Goal: Transaction & Acquisition: Purchase product/service

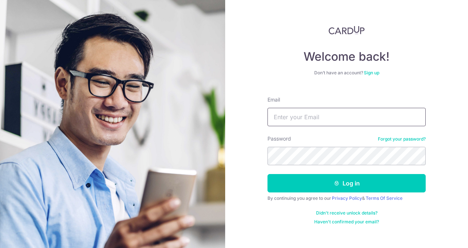
click at [284, 119] on input "Email" at bounding box center [347, 117] width 158 height 18
type input "[PERSON_NAME][EMAIL_ADDRESS][DOMAIN_NAME]"
click at [268, 174] on button "Log in" at bounding box center [347, 183] width 158 height 18
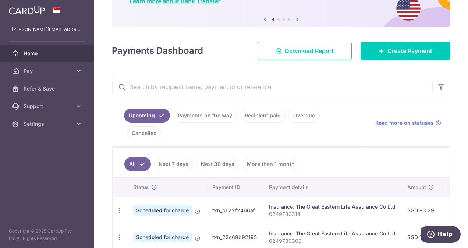
scroll to position [110, 0]
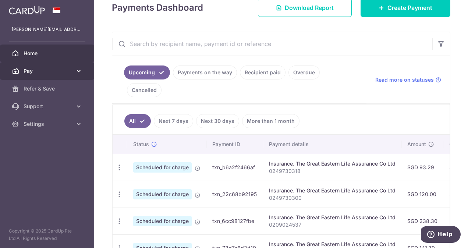
click at [54, 73] on span "Pay" at bounding box center [48, 70] width 49 height 7
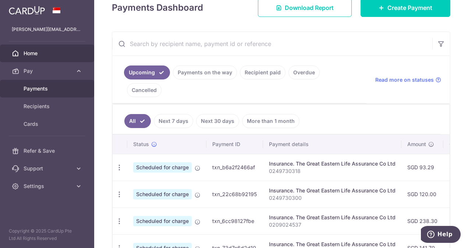
click at [54, 87] on span "Payments" at bounding box center [48, 88] width 49 height 7
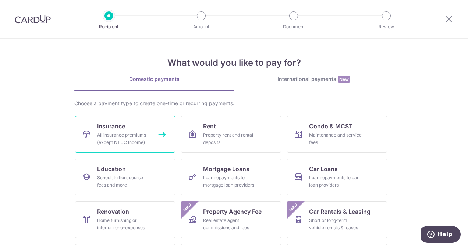
click at [144, 135] on div "All insurance premiums (except NTUC Income)" at bounding box center [123, 138] width 53 height 15
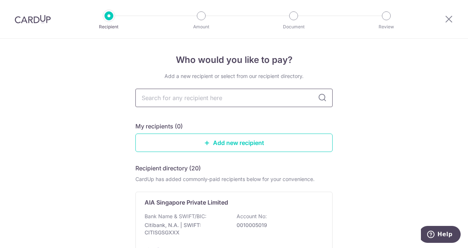
click at [187, 99] on input "text" at bounding box center [233, 98] width 197 height 18
type input "great"
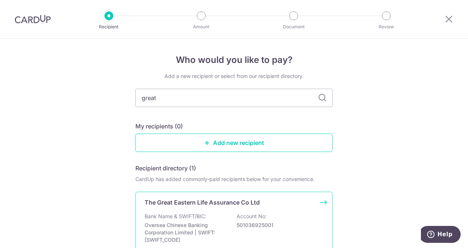
click at [198, 202] on p "The Great Eastern Life Assurance Co Ltd" at bounding box center [202, 202] width 115 height 9
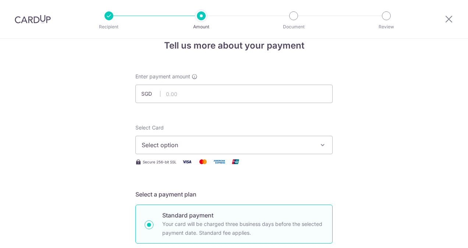
scroll to position [37, 0]
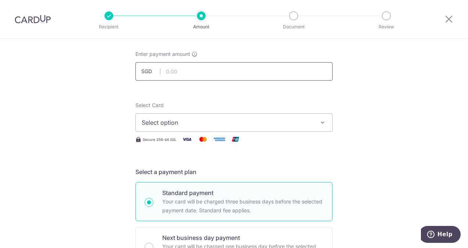
click at [183, 71] on input "text" at bounding box center [233, 71] width 197 height 18
type input "147.74"
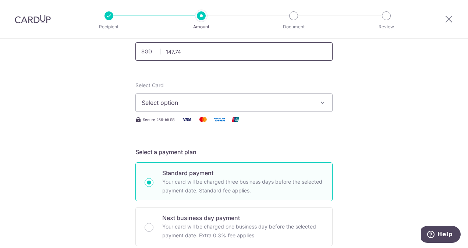
scroll to position [74, 0]
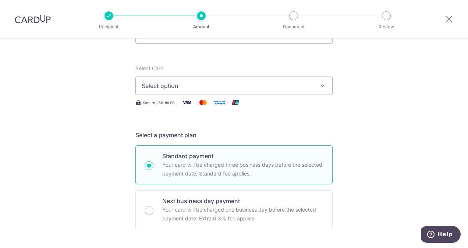
click at [184, 82] on span "Select option" at bounding box center [227, 85] width 171 height 9
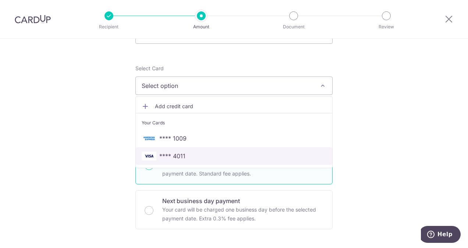
click at [188, 155] on span "**** 4011" at bounding box center [234, 156] width 185 height 9
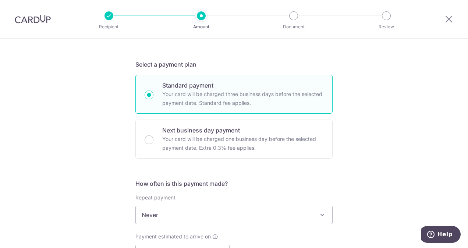
scroll to position [147, 0]
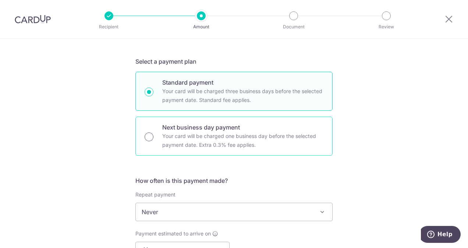
click at [147, 135] on input "Next business day payment Your card will be charged one business day before the…" at bounding box center [149, 136] width 9 height 9
radio input "true"
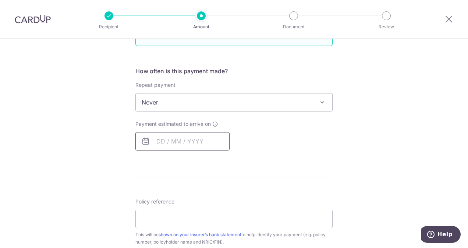
scroll to position [258, 0]
click at [165, 141] on input "text" at bounding box center [182, 140] width 94 height 18
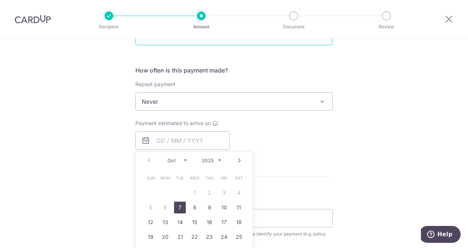
click at [178, 207] on link "7" at bounding box center [180, 208] width 12 height 12
type input "07/10/2025"
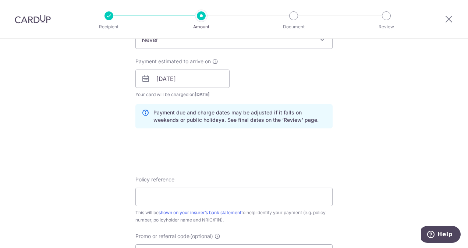
scroll to position [331, 0]
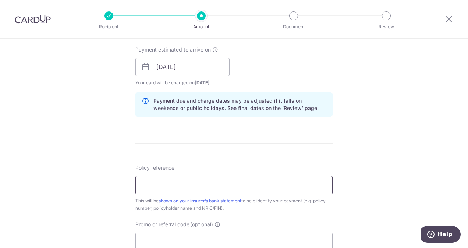
click at [177, 183] on input "Policy reference" at bounding box center [233, 185] width 197 height 18
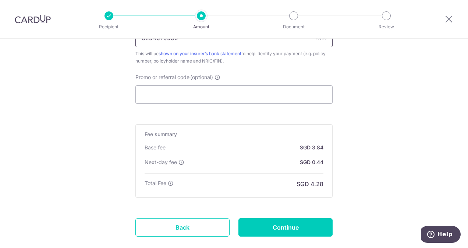
scroll to position [515, 0]
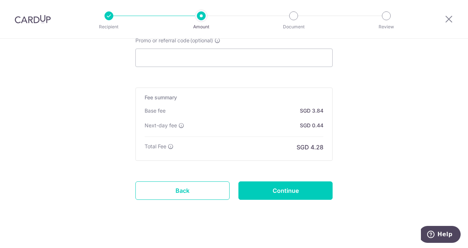
type input "0254675959"
click at [279, 189] on input "Continue" at bounding box center [285, 190] width 94 height 18
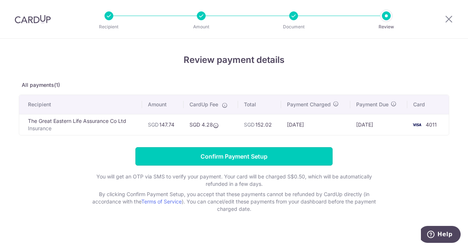
click at [275, 159] on input "Confirm Payment Setup" at bounding box center [233, 156] width 197 height 18
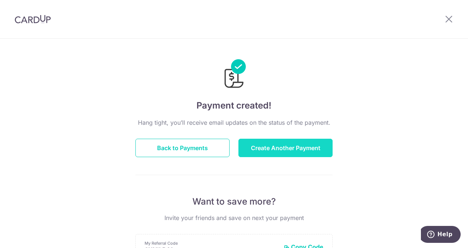
click at [273, 148] on button "Create Another Payment" at bounding box center [285, 148] width 94 height 18
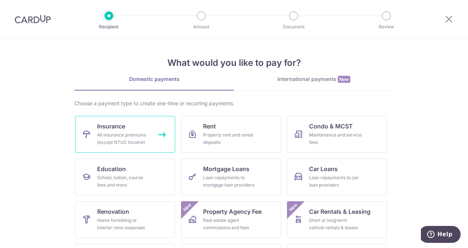
click at [137, 136] on div "All insurance premiums (except NTUC Income)" at bounding box center [123, 138] width 53 height 15
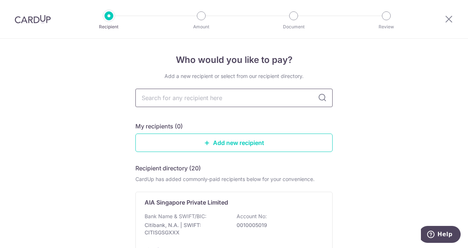
click at [174, 102] on input "text" at bounding box center [233, 98] width 197 height 18
type input "great"
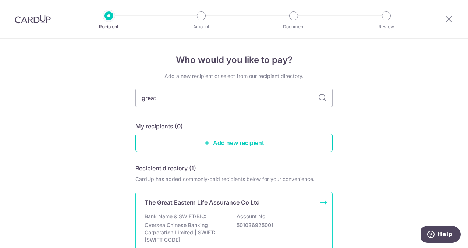
click at [190, 203] on p "The Great Eastern Life Assurance Co Ltd" at bounding box center [202, 202] width 115 height 9
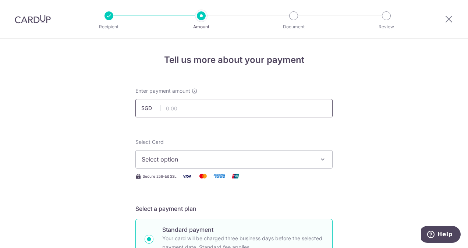
click at [181, 107] on input "text" at bounding box center [233, 108] width 197 height 18
type input "87.60"
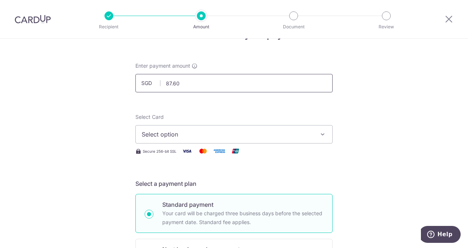
scroll to position [37, 0]
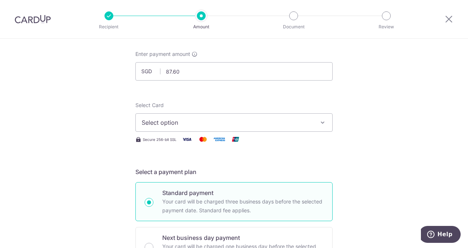
click at [185, 120] on span "Select option" at bounding box center [227, 122] width 171 height 9
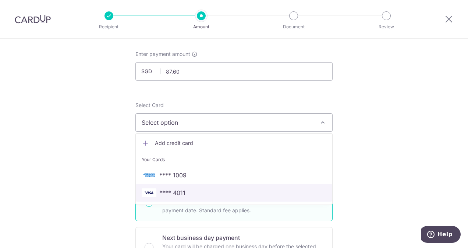
click at [183, 194] on span "**** 4011" at bounding box center [234, 192] width 185 height 9
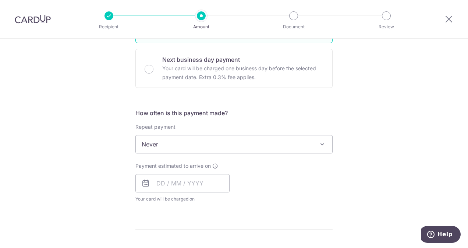
scroll to position [258, 0]
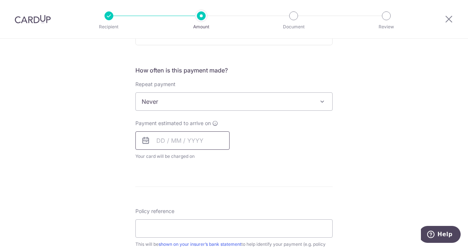
click at [166, 139] on input "text" at bounding box center [182, 140] width 94 height 18
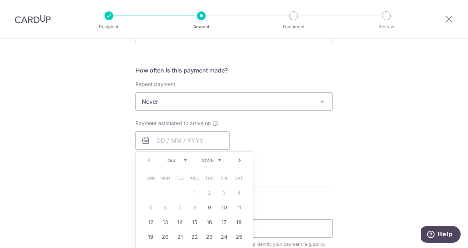
click at [166, 94] on span "Never" at bounding box center [234, 102] width 197 height 18
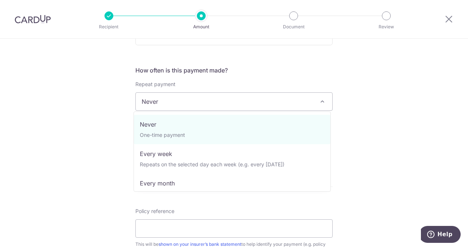
click at [375, 118] on div "Tell us more about your payment Enter payment amount SGD 87.60 87.60 Select Car…" at bounding box center [234, 129] width 468 height 696
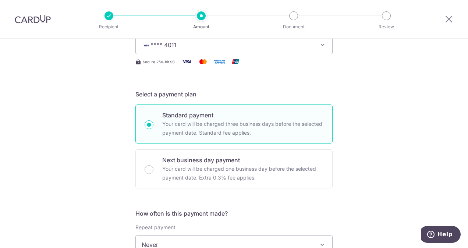
scroll to position [110, 0]
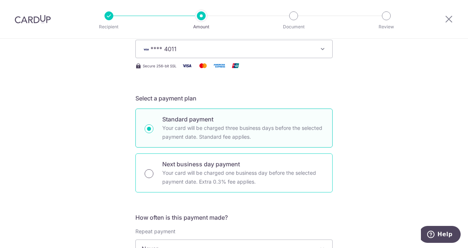
click at [150, 173] on input "Next business day payment Your card will be charged one business day before the…" at bounding box center [149, 173] width 9 height 9
radio input "true"
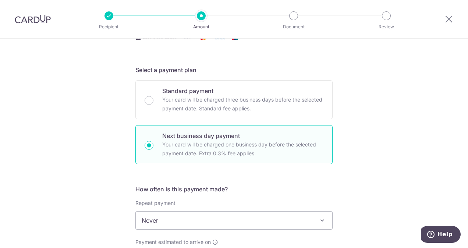
scroll to position [184, 0]
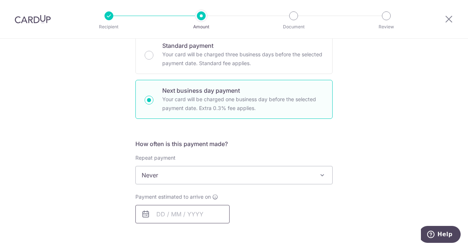
click at [188, 205] on input "text" at bounding box center [182, 214] width 94 height 18
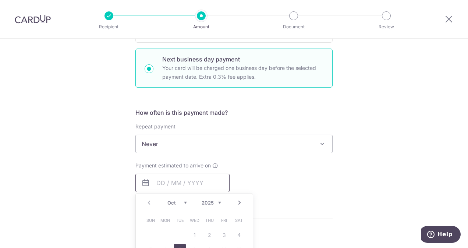
scroll to position [258, 0]
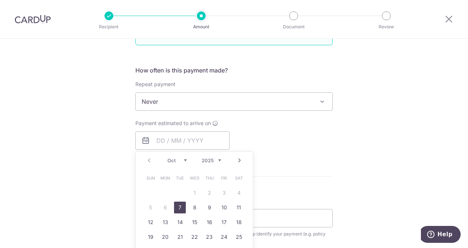
click at [177, 206] on link "7" at bounding box center [180, 208] width 12 height 12
type input "07/10/2025"
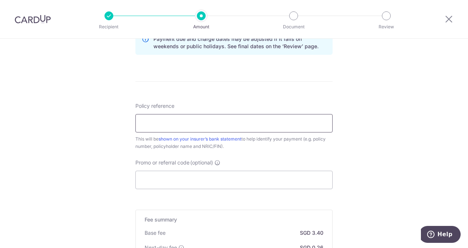
scroll to position [405, 0]
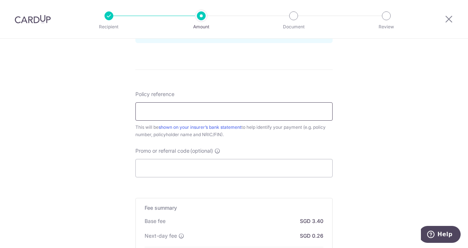
click at [181, 113] on input "Policy reference" at bounding box center [233, 111] width 197 height 18
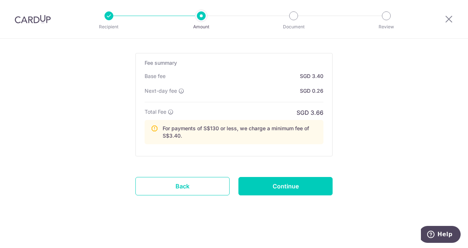
scroll to position [550, 0]
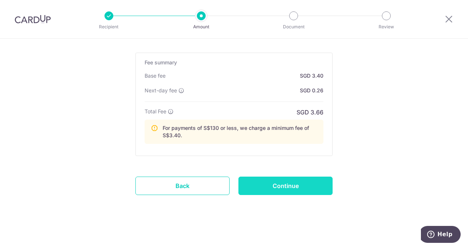
type input "0254675941"
click at [270, 180] on input "Continue" at bounding box center [285, 186] width 94 height 18
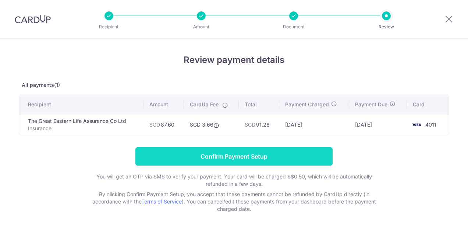
click at [270, 157] on input "Confirm Payment Setup" at bounding box center [233, 156] width 197 height 18
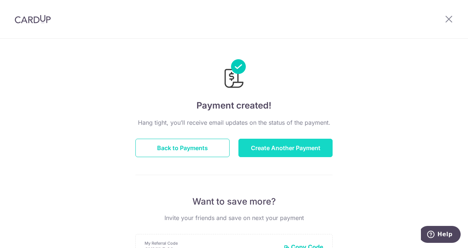
click at [272, 149] on button "Create Another Payment" at bounding box center [285, 148] width 94 height 18
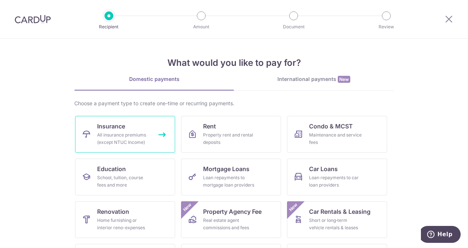
click at [127, 135] on div "All insurance premiums (except NTUC Income)" at bounding box center [123, 138] width 53 height 15
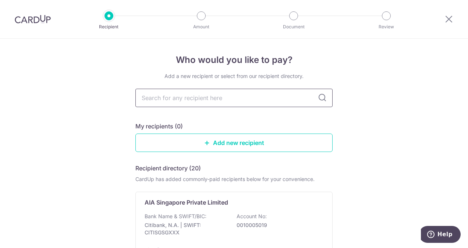
click at [163, 98] on input "text" at bounding box center [233, 98] width 197 height 18
type input "great"
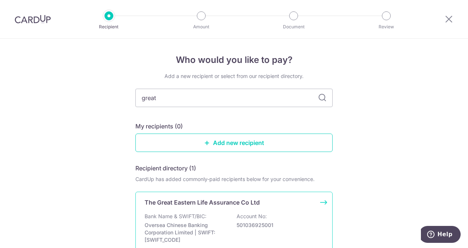
click at [187, 212] on div "The Great Eastern Life Assurance Co Ltd Bank Name & SWIFT/BIC: Oversea Chinese …" at bounding box center [233, 228] width 197 height 72
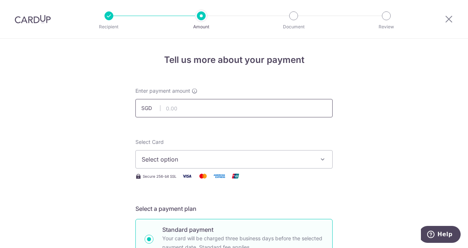
click at [171, 100] on input "text" at bounding box center [233, 108] width 197 height 18
type input "238.57"
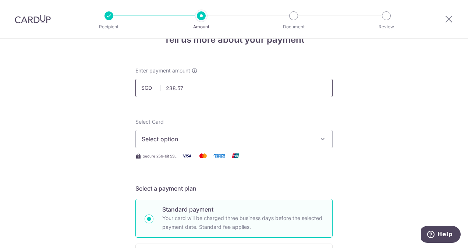
scroll to position [37, 0]
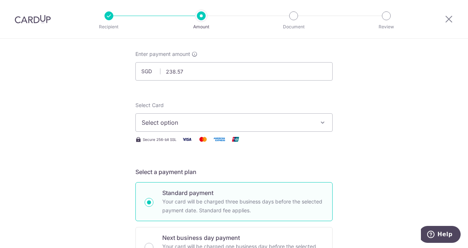
click at [170, 121] on span "Select option" at bounding box center [227, 122] width 171 height 9
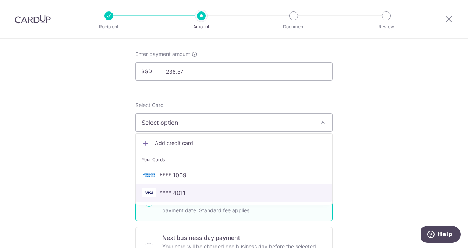
click at [184, 187] on link "**** 4011" at bounding box center [234, 193] width 197 height 18
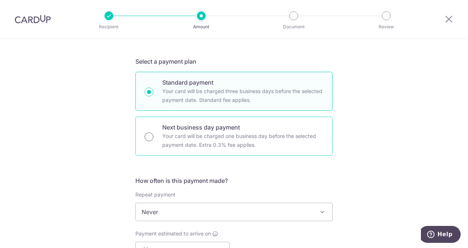
click at [149, 138] on input "Next business day payment Your card will be charged one business day before the…" at bounding box center [149, 136] width 9 height 9
radio input "true"
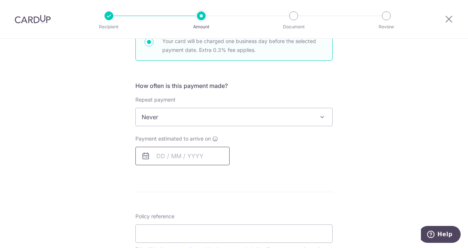
scroll to position [258, 0]
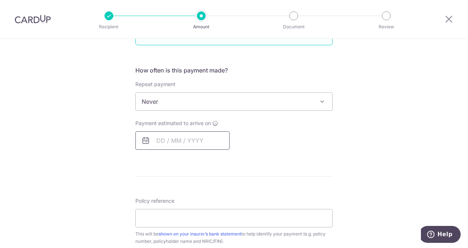
click at [161, 140] on input "text" at bounding box center [182, 140] width 94 height 18
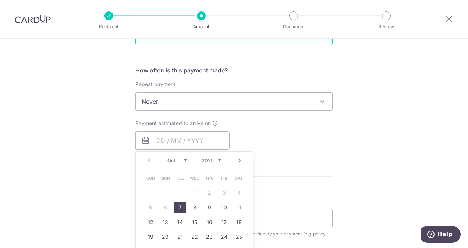
click at [179, 204] on link "7" at bounding box center [180, 208] width 12 height 12
type input "[DATE]"
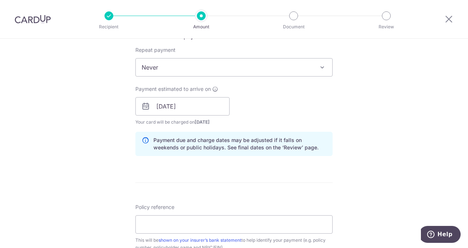
scroll to position [294, 0]
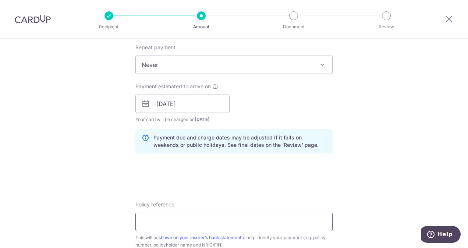
click at [173, 221] on input "Policy reference" at bounding box center [233, 222] width 197 height 18
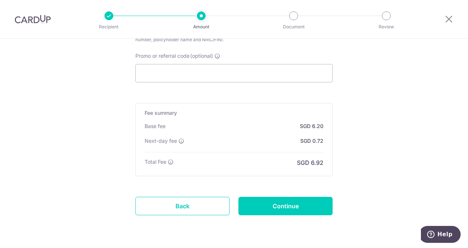
scroll to position [515, 0]
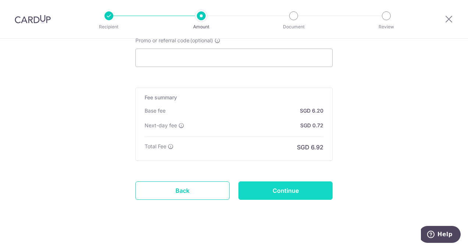
type input "0254675925"
click at [267, 188] on input "Continue" at bounding box center [285, 190] width 94 height 18
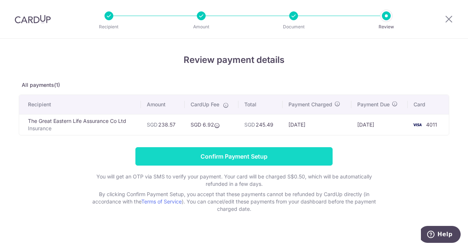
click at [242, 155] on input "Confirm Payment Setup" at bounding box center [233, 156] width 197 height 18
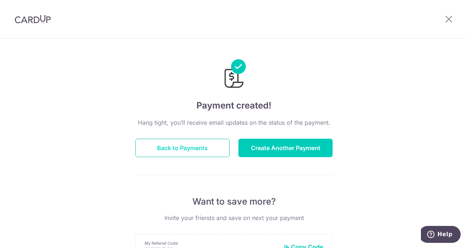
click at [188, 147] on button "Back to Payments" at bounding box center [182, 148] width 94 height 18
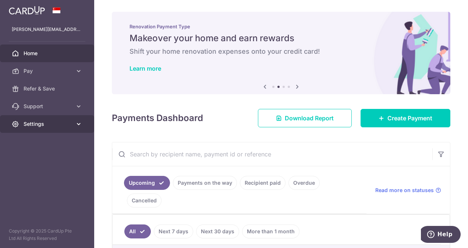
click at [39, 127] on span "Settings" at bounding box center [48, 123] width 49 height 7
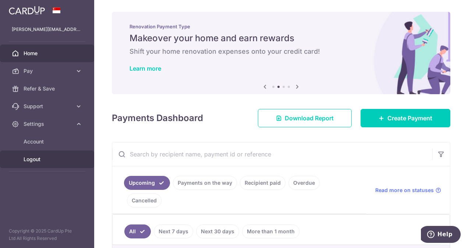
click at [38, 156] on span "Logout" at bounding box center [48, 159] width 49 height 7
